Goal: Task Accomplishment & Management: Use online tool/utility

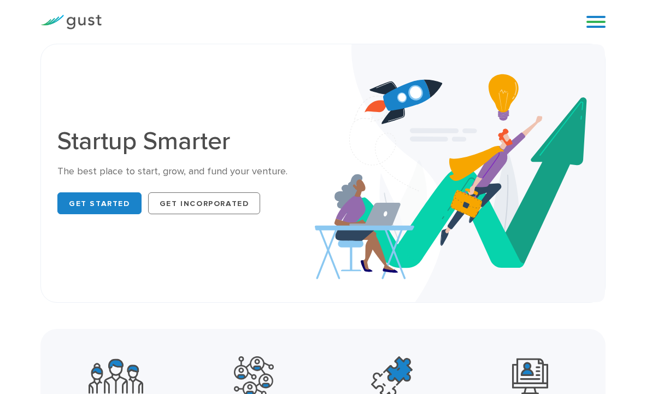
click at [592, 22] on link at bounding box center [596, 22] width 19 height 16
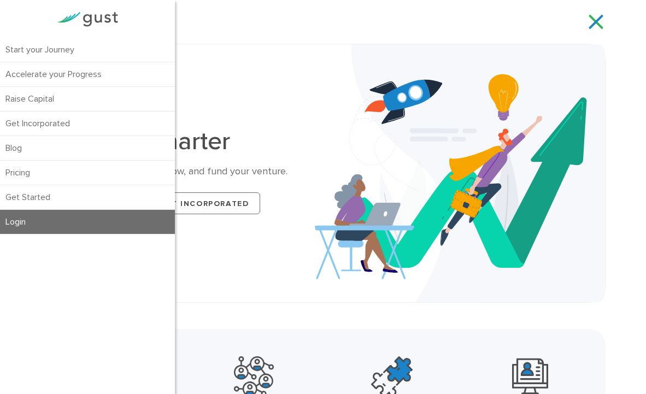
click at [45, 227] on link "Login" at bounding box center [87, 222] width 175 height 24
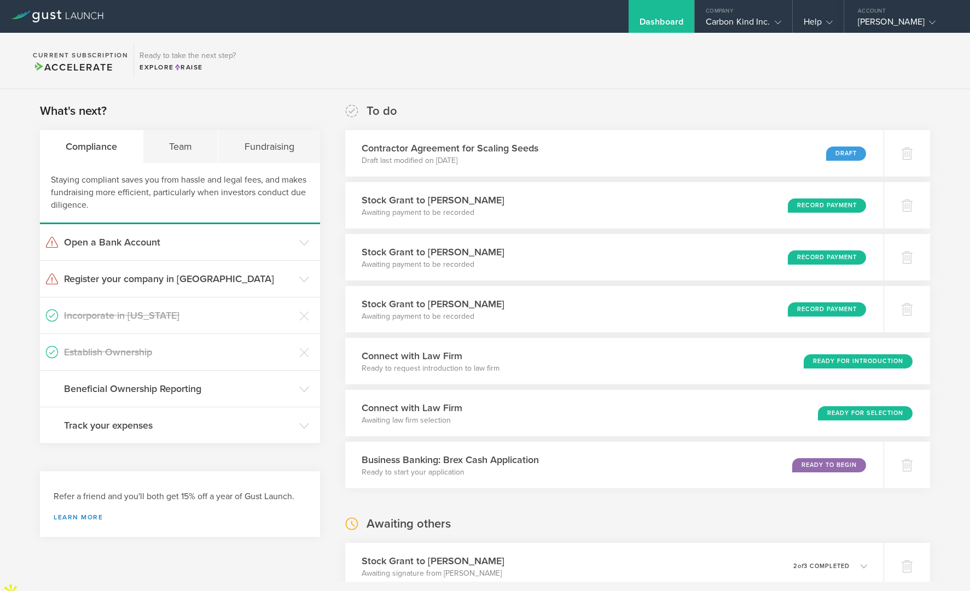
scroll to position [12, 0]
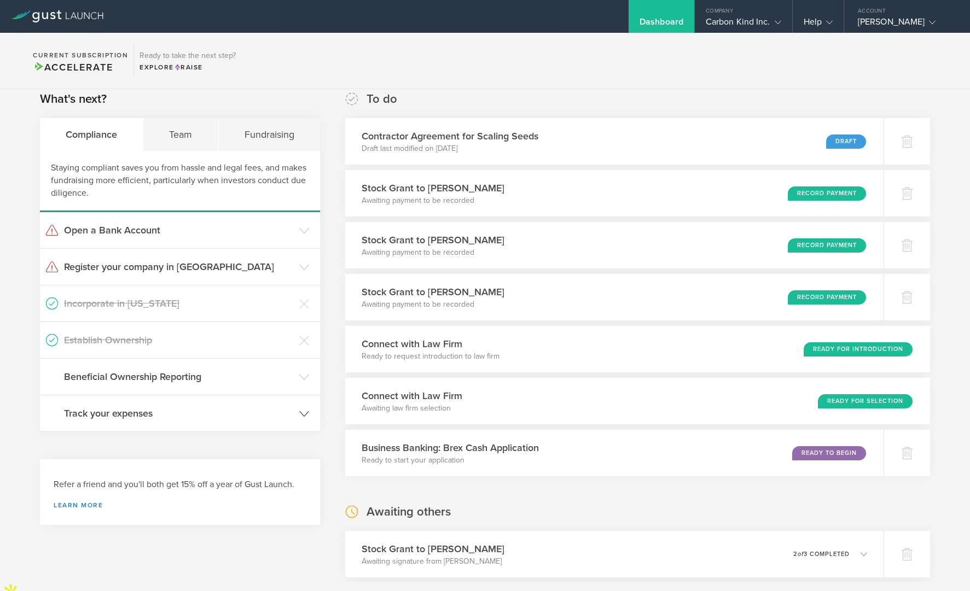
click at [212, 410] on h3 "Track your expenses" at bounding box center [179, 413] width 230 height 14
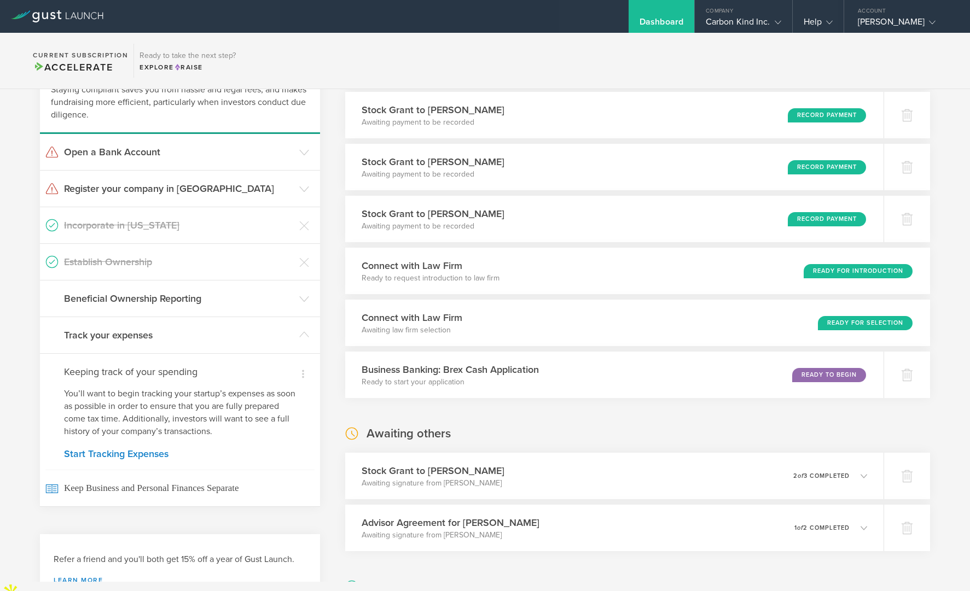
scroll to position [119, 0]
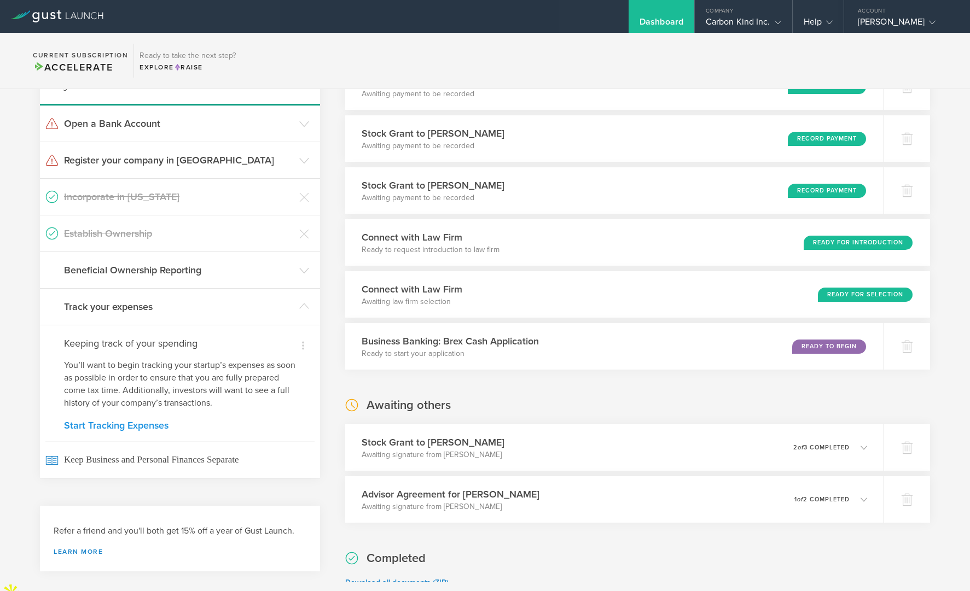
click at [150, 426] on link "Start Tracking Expenses" at bounding box center [180, 426] width 232 height 10
